Goal: Register for event/course

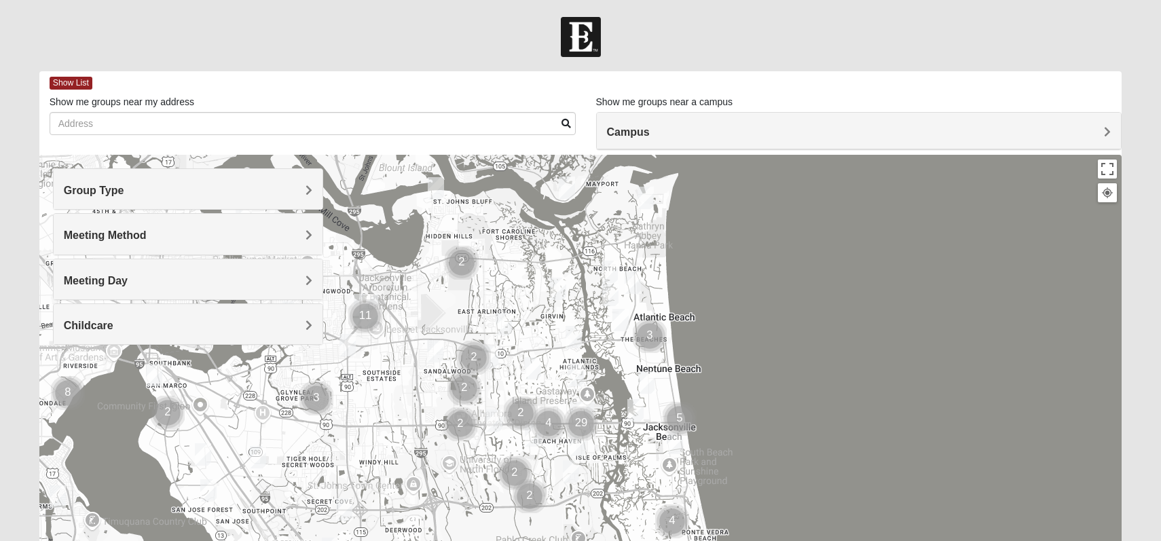
click at [650, 130] on span "Campus" at bounding box center [628, 132] width 43 height 12
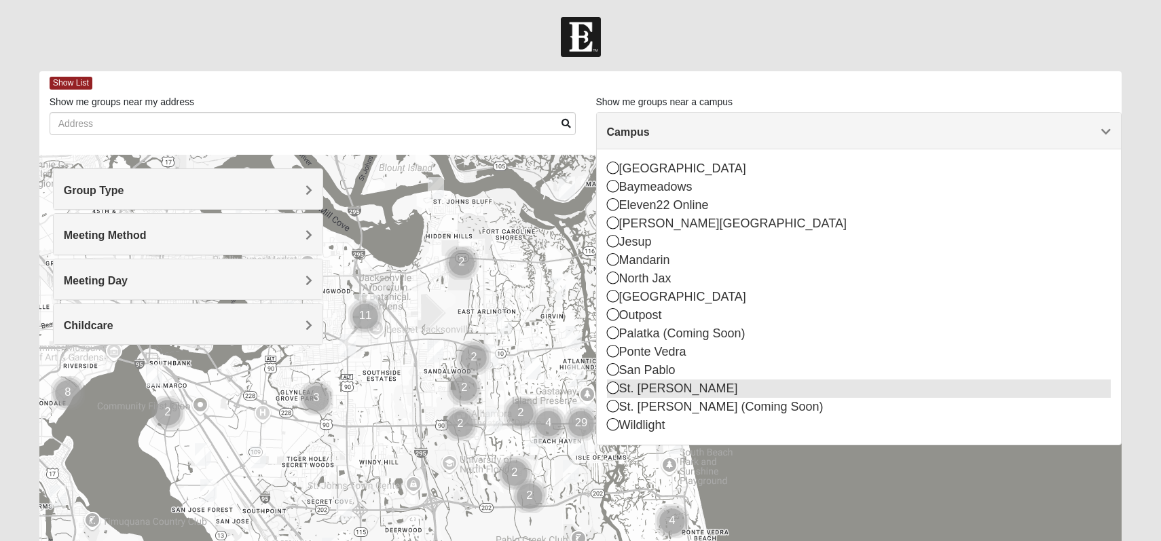
click at [615, 388] on icon at bounding box center [613, 387] width 12 height 12
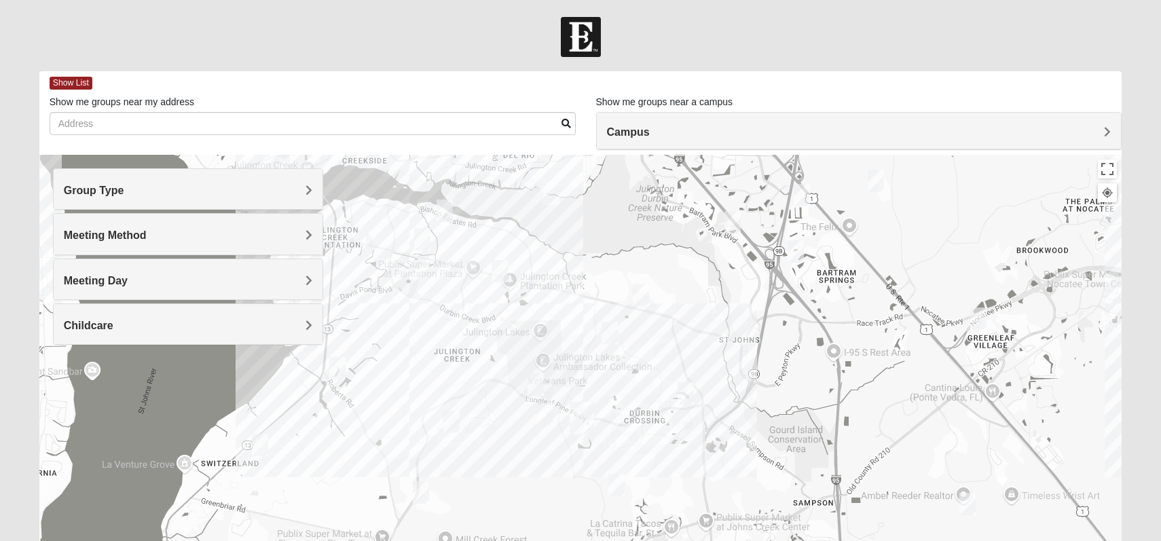
click at [305, 187] on h4 "Group Type" at bounding box center [188, 190] width 249 height 13
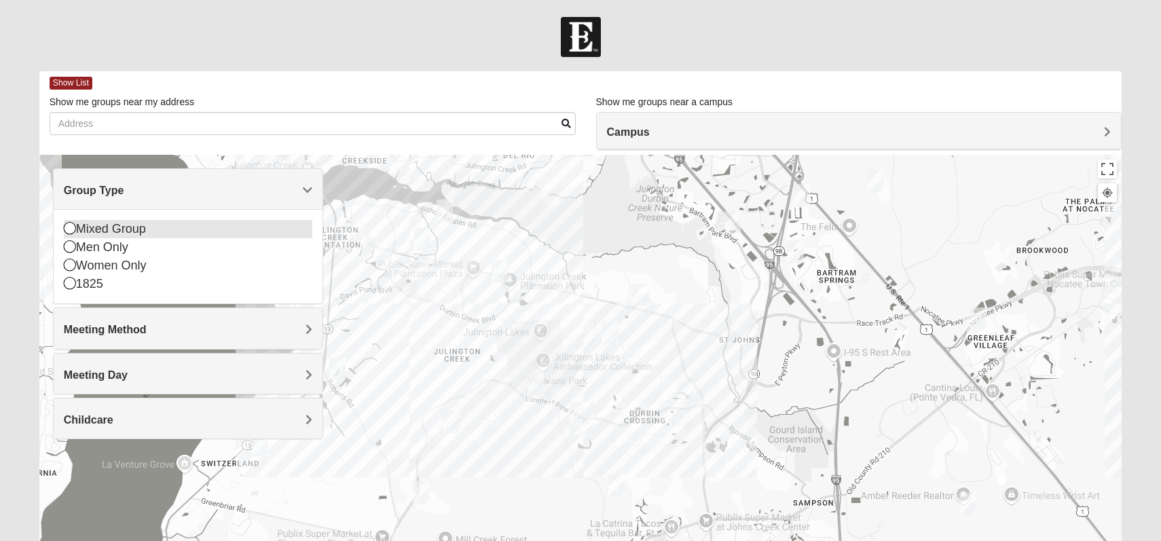
click at [74, 229] on icon at bounding box center [70, 228] width 12 height 12
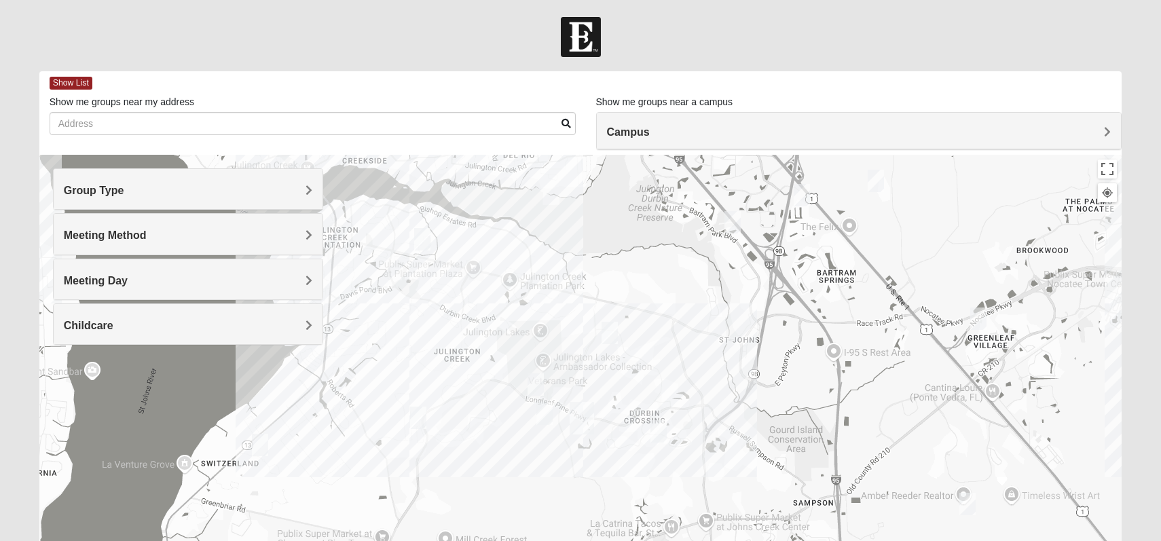
click at [147, 236] on span "Meeting Method" at bounding box center [105, 235] width 83 height 12
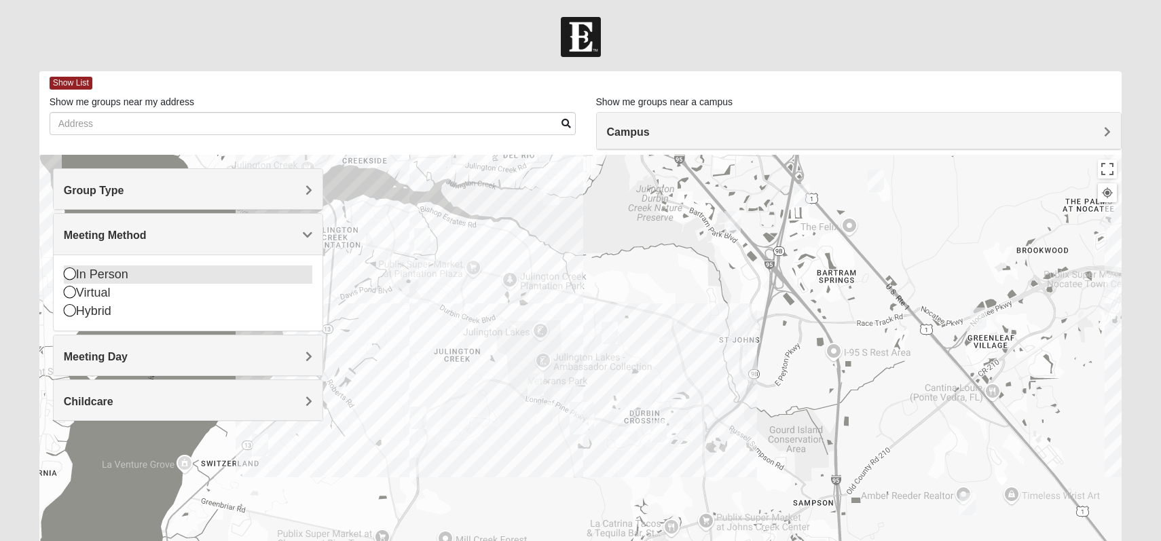
click at [70, 274] on icon at bounding box center [70, 273] width 12 height 12
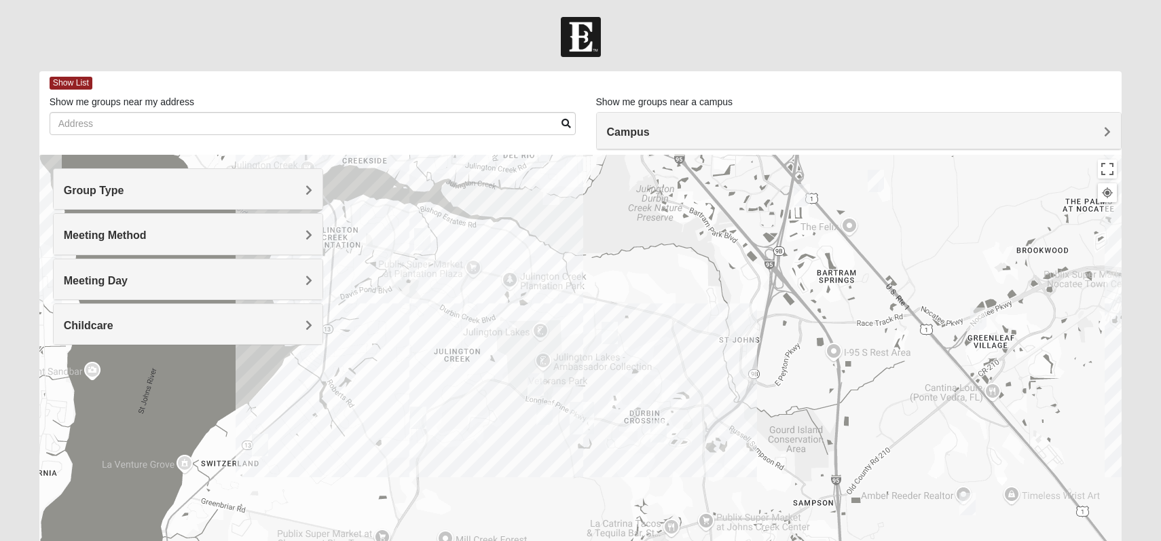
click at [128, 279] on span "Meeting Day" at bounding box center [96, 281] width 64 height 12
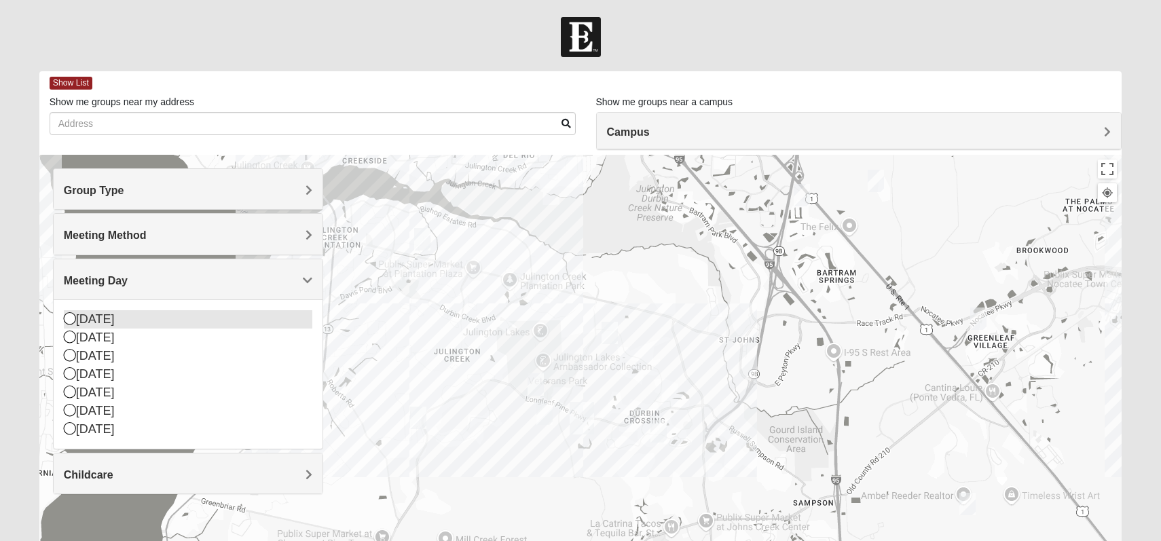
click at [69, 319] on icon at bounding box center [70, 318] width 12 height 12
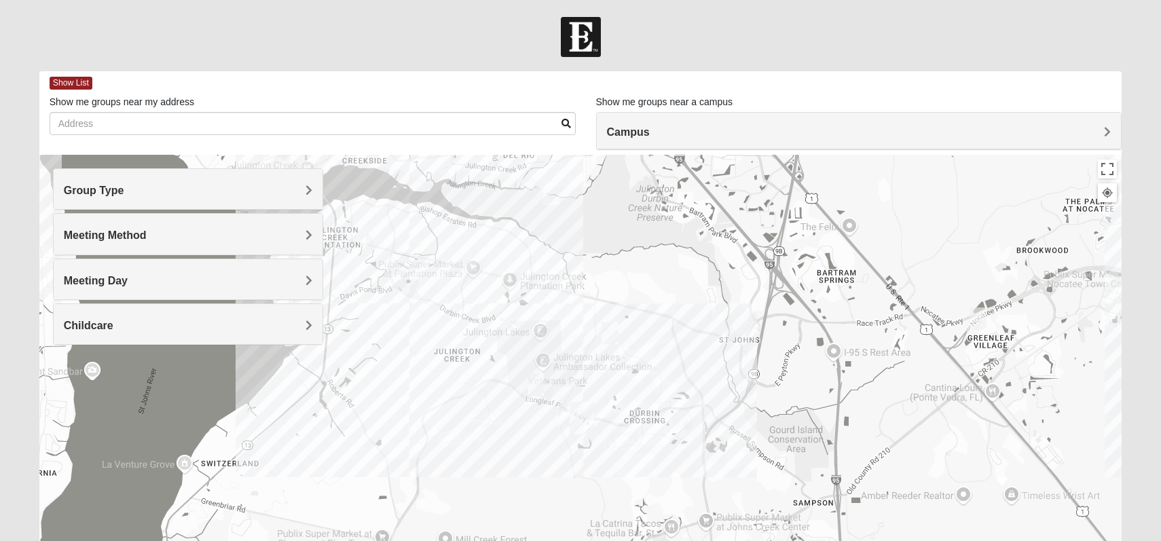
click at [302, 276] on h4 "Meeting Day" at bounding box center [188, 280] width 249 height 13
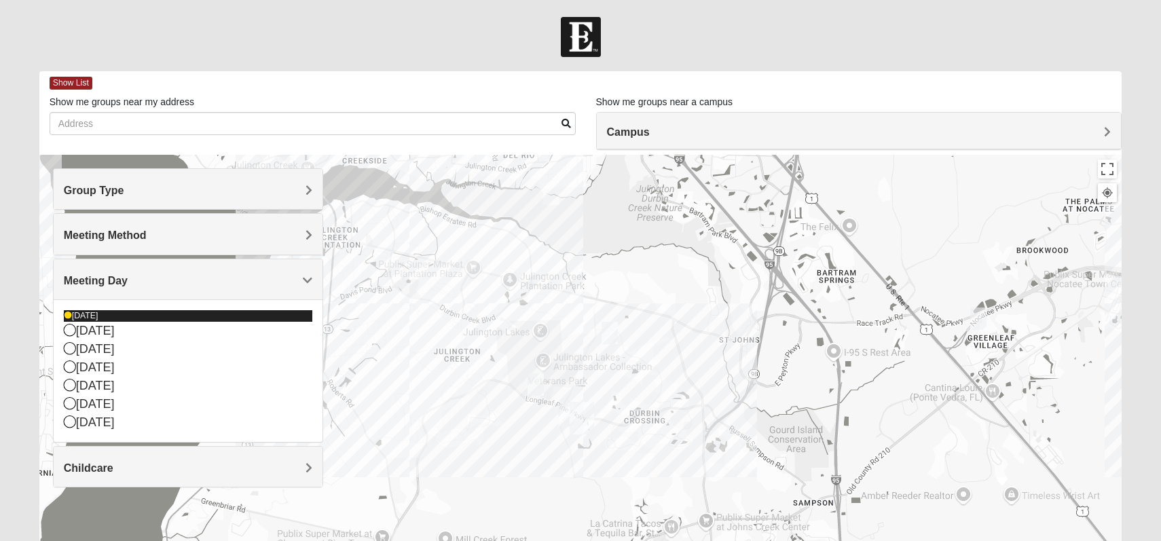
click at [71, 318] on icon at bounding box center [68, 316] width 8 height 8
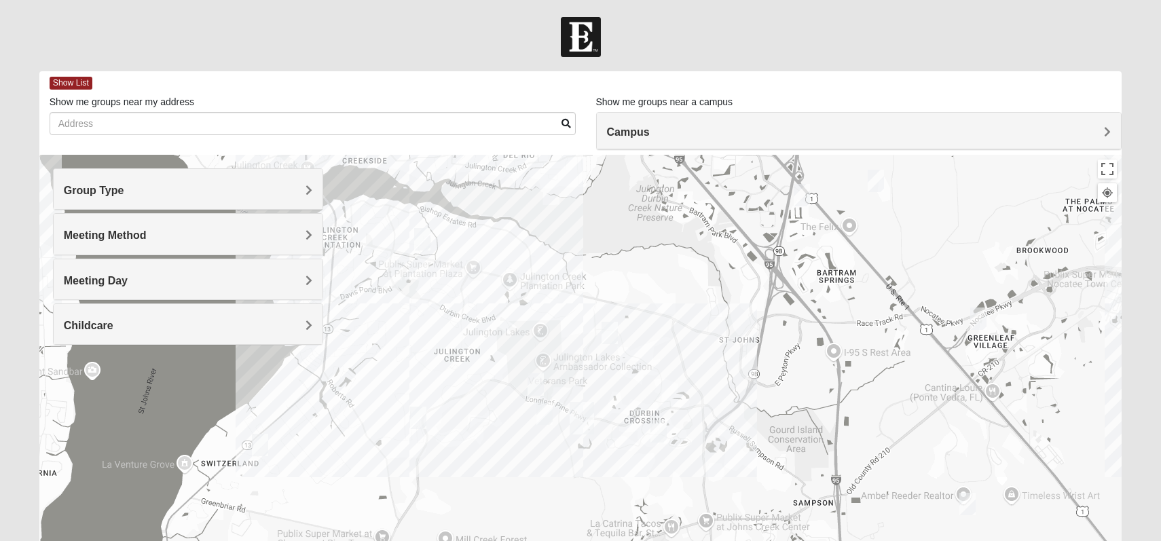
click at [128, 275] on span "Meeting Day" at bounding box center [96, 281] width 64 height 12
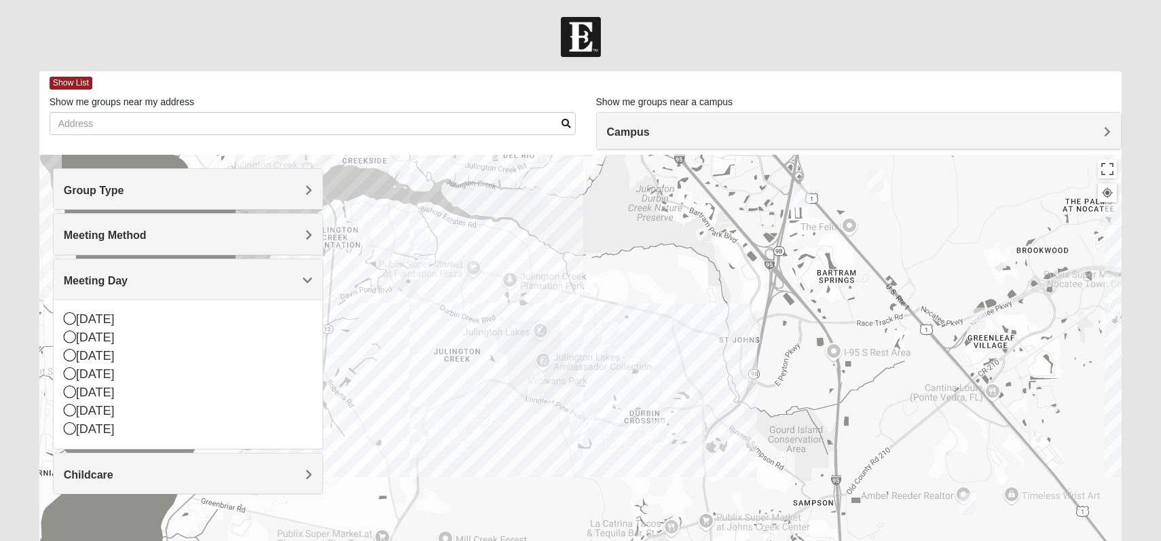
click at [128, 275] on span "Meeting Day" at bounding box center [96, 281] width 64 height 12
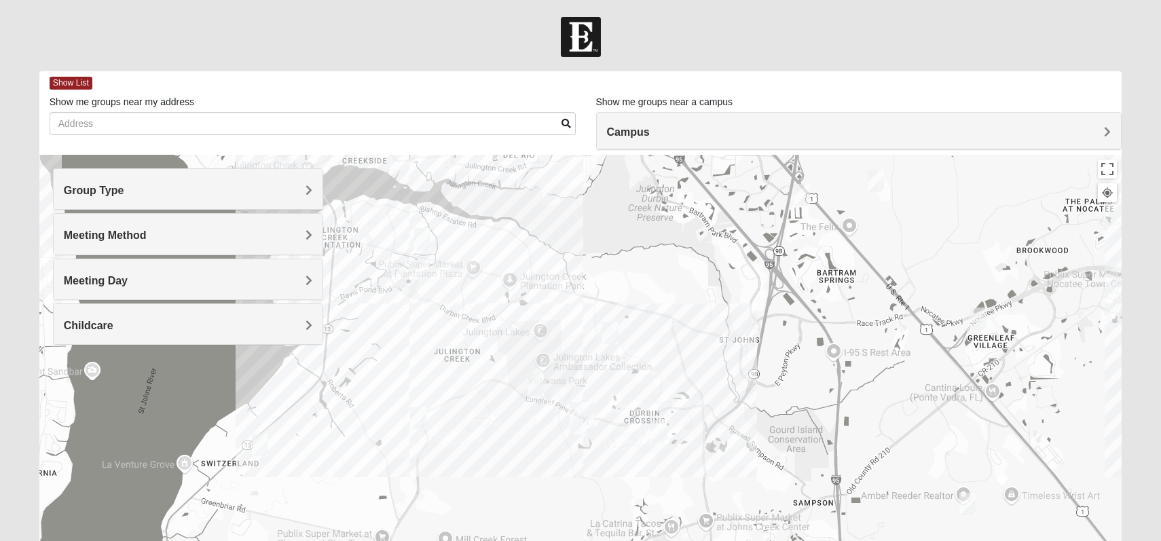
click at [660, 431] on img "Mixed Pline/Wednesday 32259" at bounding box center [658, 431] width 16 height 22
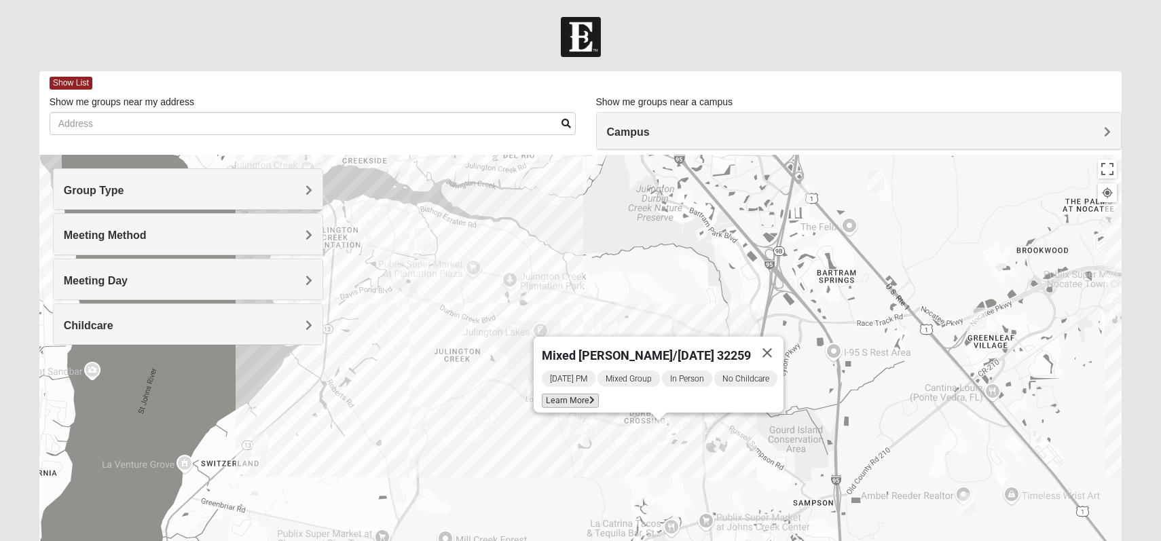
click at [567, 394] on span "Learn More" at bounding box center [570, 401] width 57 height 14
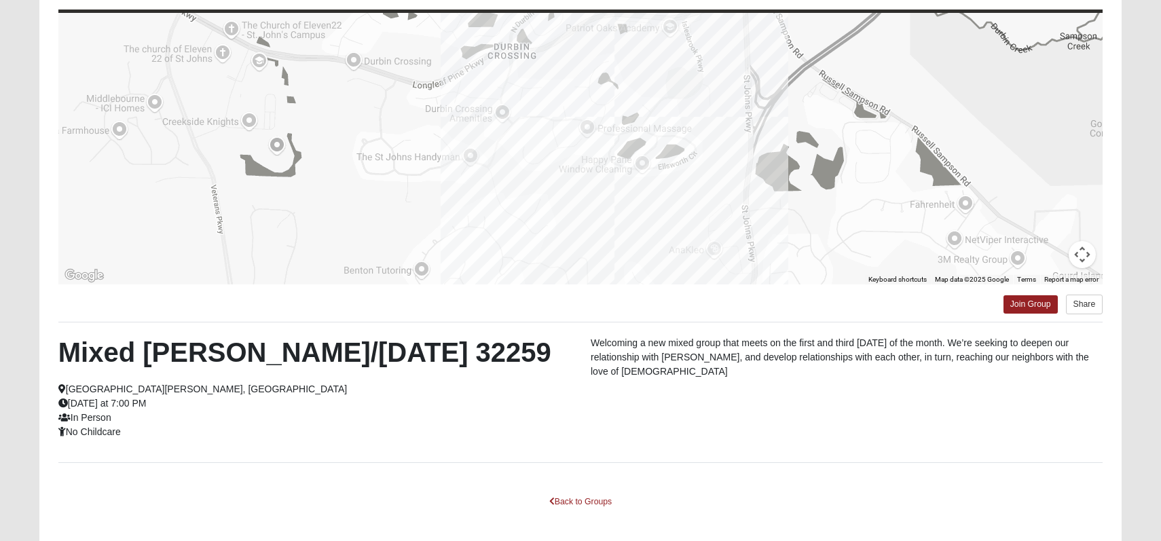
scroll to position [197, 0]
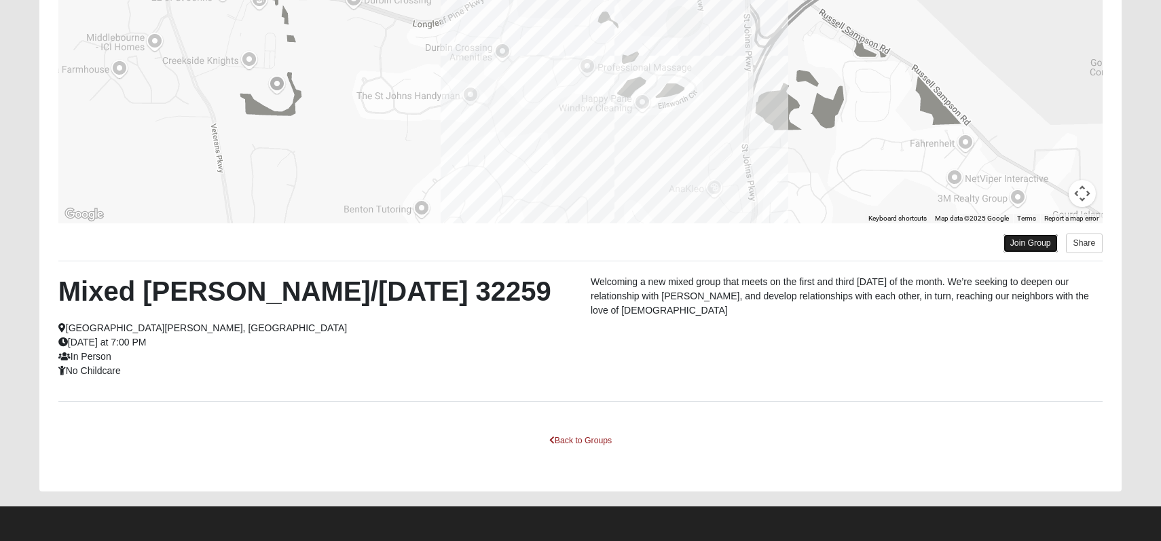
click at [1023, 246] on link "Join Group" at bounding box center [1030, 243] width 54 height 18
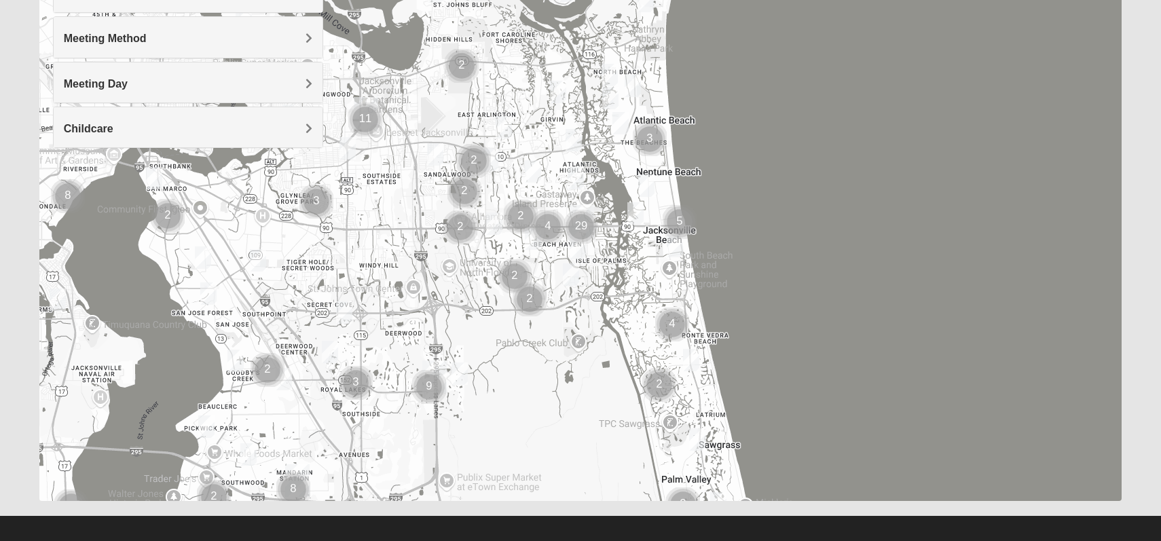
scroll to position [197, 0]
